Goal: Information Seeking & Learning: Compare options

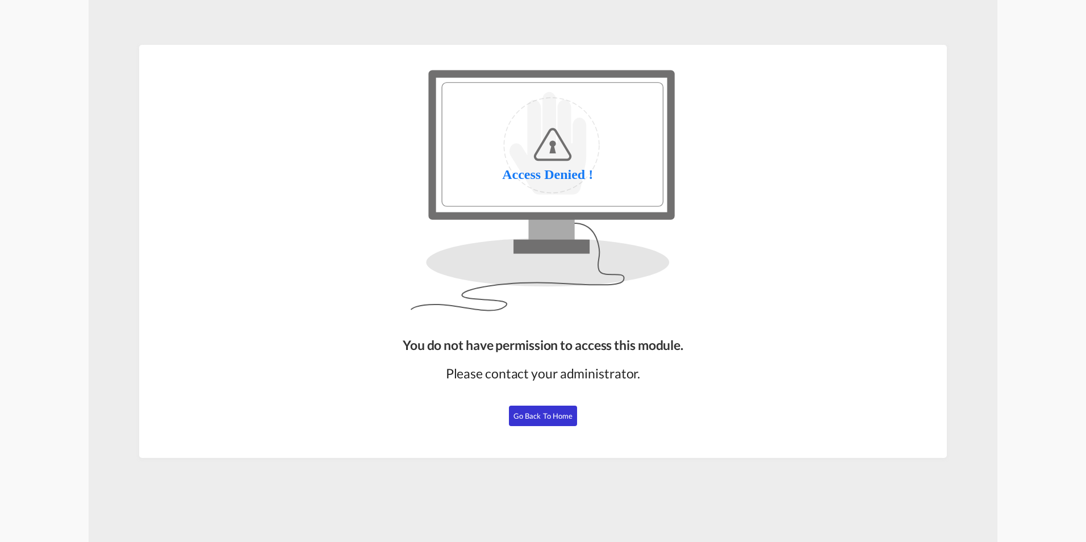
drag, startPoint x: 540, startPoint y: 416, endPoint x: 424, endPoint y: 344, distance: 137.3
click at [540, 416] on span "Go Back to Home" at bounding box center [544, 415] width 60 height 9
click at [533, 422] on button "Go Back to Home" at bounding box center [543, 416] width 68 height 20
